Goal: Transaction & Acquisition: Purchase product/service

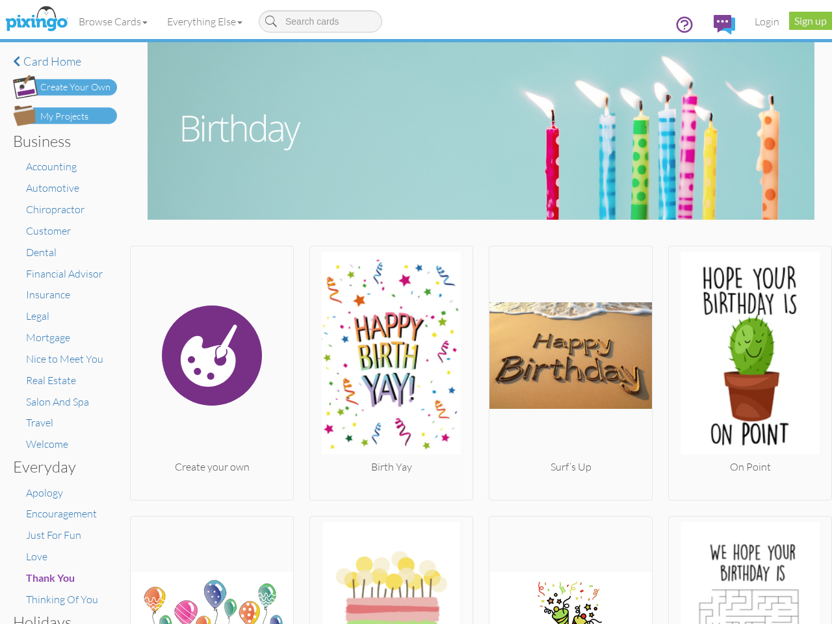
click at [416, 312] on img at bounding box center [391, 356] width 163 height 208
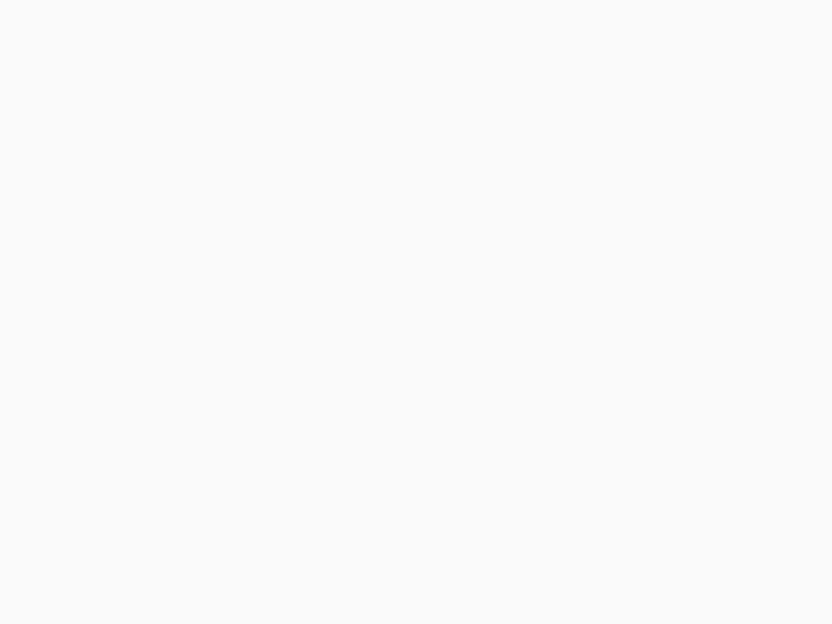
click at [114, 21] on body at bounding box center [416, 312] width 832 height 624
click at [207, 21] on body at bounding box center [416, 312] width 832 height 624
click at [211, 370] on body at bounding box center [416, 312] width 832 height 624
click at [387, 370] on body at bounding box center [416, 312] width 832 height 624
click at [564, 370] on body at bounding box center [416, 312] width 832 height 624
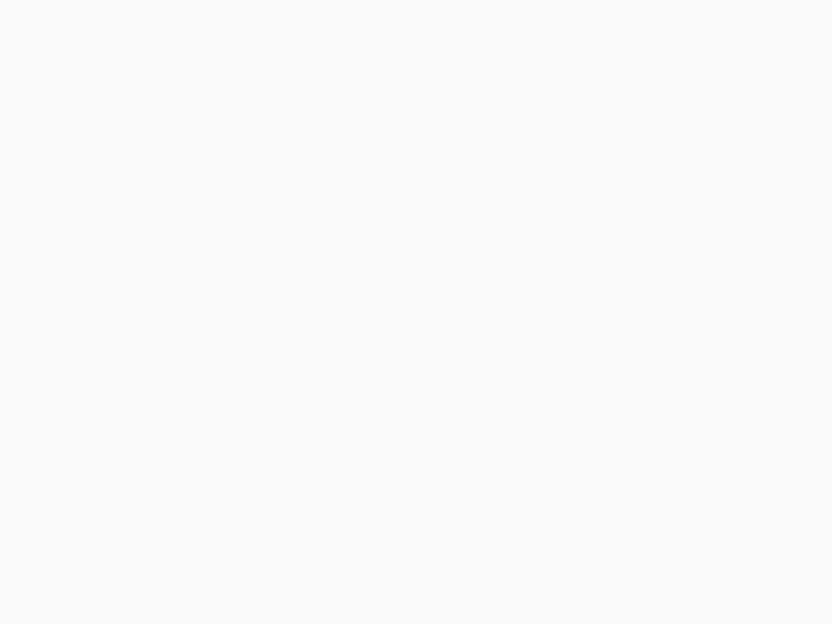
click at [741, 370] on body at bounding box center [416, 312] width 832 height 624
click at [211, 569] on body at bounding box center [416, 312] width 832 height 624
click at [387, 569] on body at bounding box center [416, 312] width 832 height 624
click at [564, 569] on body at bounding box center [416, 312] width 832 height 624
